Goal: Transaction & Acquisition: Purchase product/service

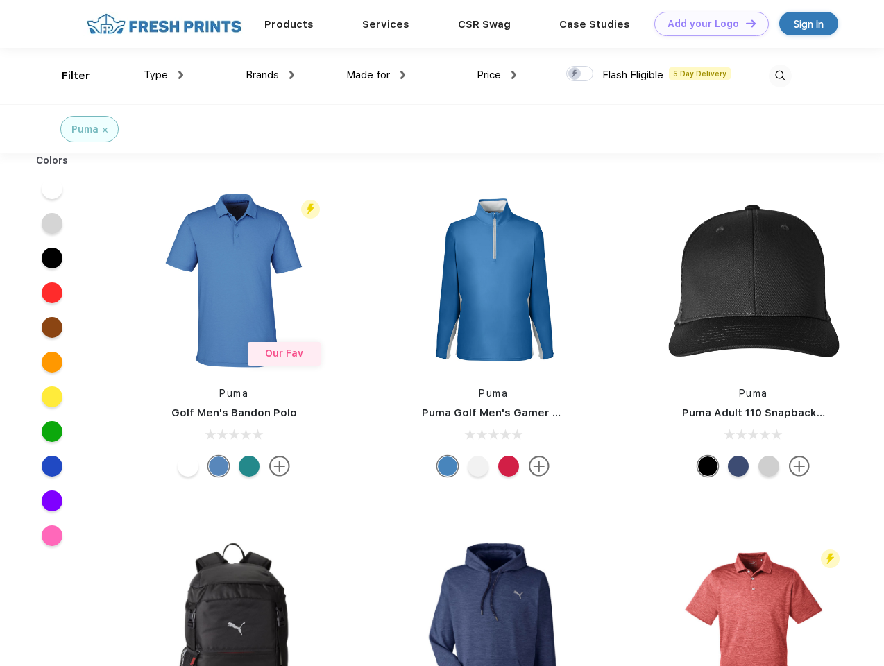
click at [706, 24] on link "Add your Logo Design Tool" at bounding box center [711, 24] width 114 height 24
click at [0, 0] on div "Design Tool" at bounding box center [0, 0] width 0 height 0
click at [744, 23] on link "Add your Logo Design Tool" at bounding box center [711, 24] width 114 height 24
click at [67, 76] on div "Filter" at bounding box center [76, 76] width 28 height 16
click at [164, 75] on span "Type" at bounding box center [156, 75] width 24 height 12
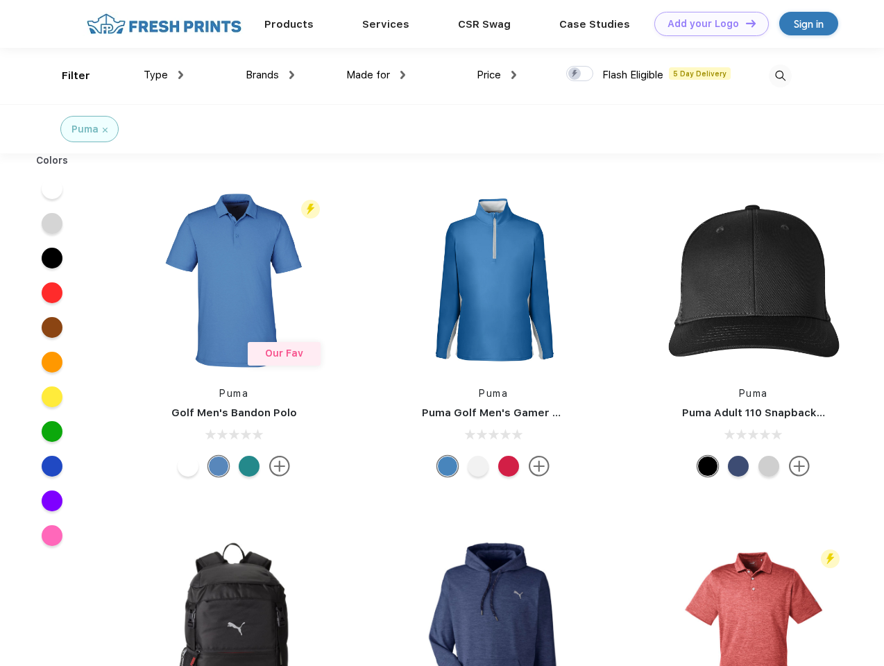
click at [270, 75] on span "Brands" at bounding box center [262, 75] width 33 height 12
click at [376, 75] on span "Made for" at bounding box center [368, 75] width 44 height 12
click at [497, 75] on span "Price" at bounding box center [489, 75] width 24 height 12
click at [580, 74] on div at bounding box center [579, 73] width 27 height 15
click at [575, 74] on input "checkbox" at bounding box center [570, 69] width 9 height 9
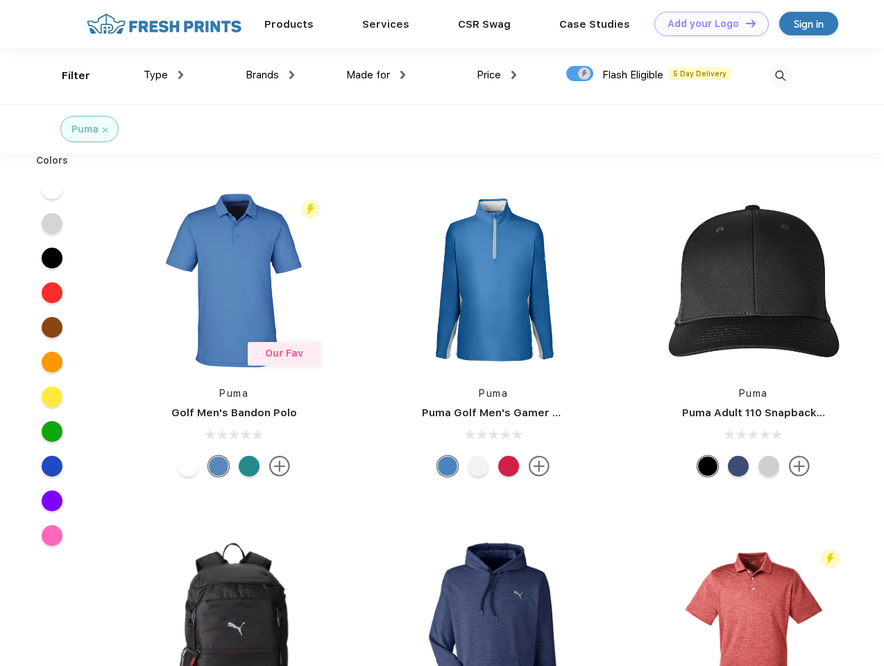
click at [780, 76] on img at bounding box center [780, 76] width 23 height 23
